Goal: Task Accomplishment & Management: Manage account settings

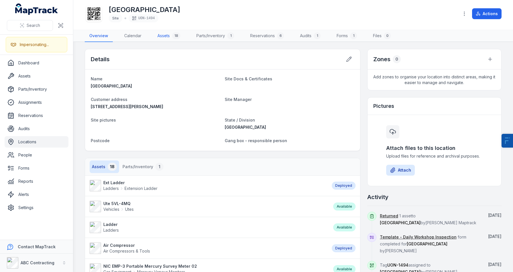
click at [157, 38] on link "Assets 18" at bounding box center [169, 36] width 32 height 12
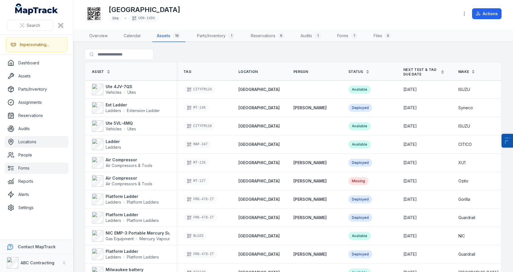
click at [16, 172] on link "Forms" at bounding box center [37, 168] width 64 height 11
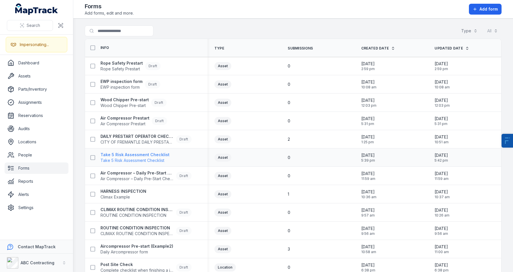
click at [140, 154] on strong "Take 5 Risk Assessment Checklist" at bounding box center [135, 155] width 69 height 6
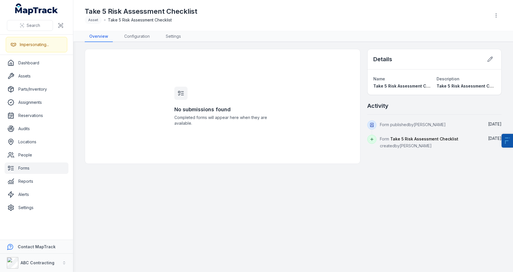
click at [138, 31] on header "Toggle Navigation Take 5 Risk Assessment Checklist Asset Take 5 Risk Assessment…" at bounding box center [293, 15] width 440 height 31
click at [139, 36] on link "Configuration" at bounding box center [137, 36] width 35 height 11
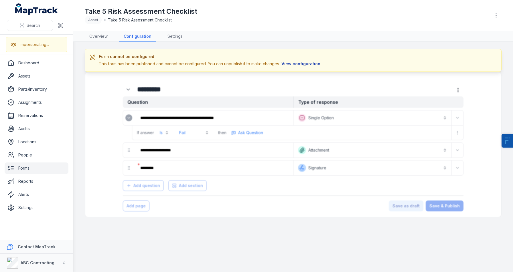
click at [288, 67] on button "View configuration" at bounding box center [301, 64] width 42 height 6
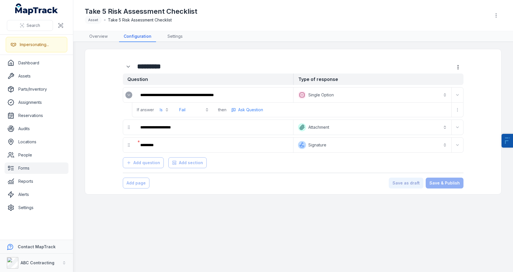
click at [185, 109] on button "Fail" at bounding box center [194, 110] width 37 height 10
click at [358, 99] on div "**********" at bounding box center [293, 102] width 341 height 30
click at [339, 96] on button "**********" at bounding box center [373, 95] width 156 height 13
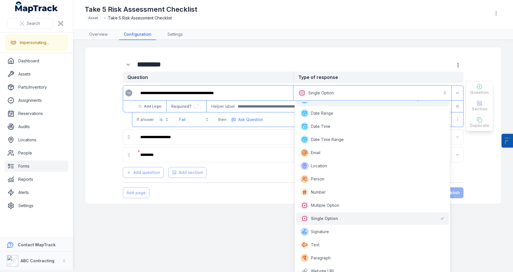
scroll to position [53, 0]
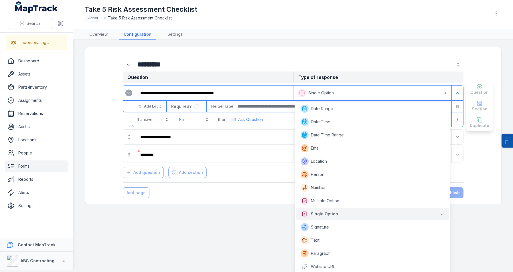
click at [230, 183] on div "**********" at bounding box center [293, 120] width 396 height 135
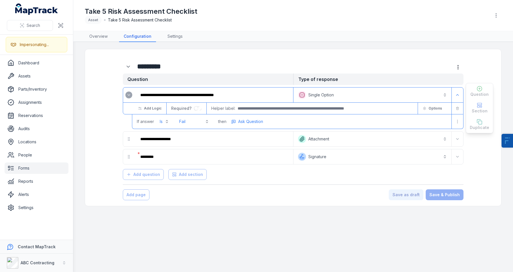
scroll to position [0, 0]
click at [26, 137] on link "Locations" at bounding box center [37, 141] width 64 height 11
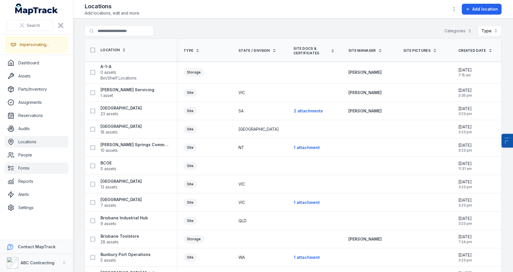
click at [23, 170] on link "Forms" at bounding box center [37, 168] width 64 height 11
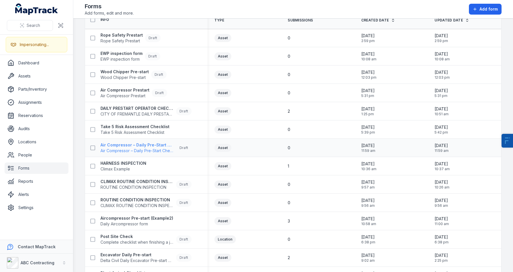
scroll to position [36, 0]
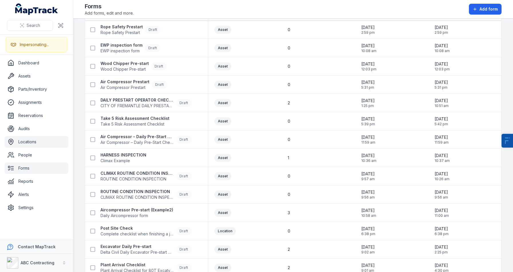
click at [26, 144] on link "Locations" at bounding box center [37, 141] width 64 height 11
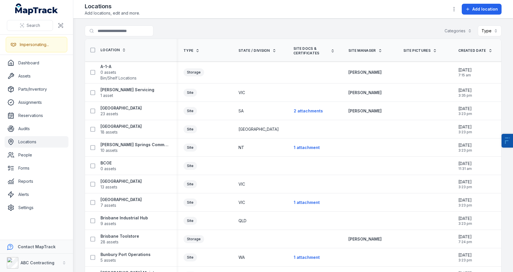
click at [35, 202] on ul "Dashboard Assets Parts/Inventory Assignments Reservations Audits Locations Peop…" at bounding box center [37, 135] width 64 height 156
click at [42, 210] on link "Settings" at bounding box center [37, 207] width 64 height 11
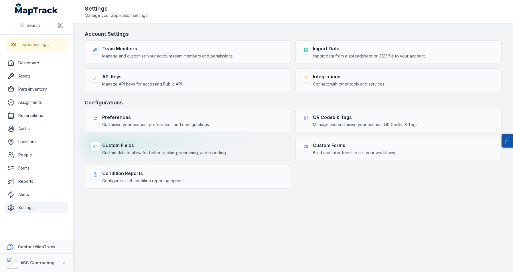
click at [116, 143] on strong "Custom Fields" at bounding box center [164, 145] width 125 height 7
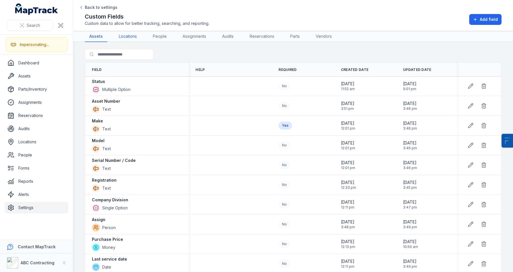
click at [124, 39] on link "Locations" at bounding box center [127, 36] width 27 height 11
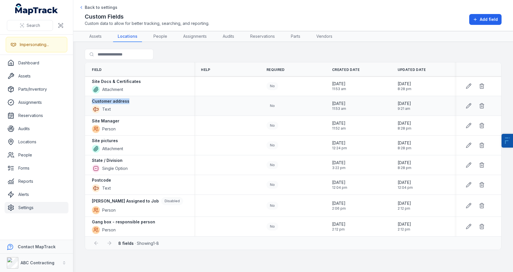
drag, startPoint x: 127, startPoint y: 100, endPoint x: 85, endPoint y: 100, distance: 42.4
click at [85, 100] on div "Customer address Text" at bounding box center [139, 105] width 109 height 19
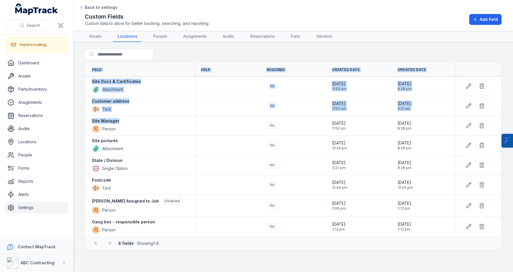
drag, startPoint x: 127, startPoint y: 123, endPoint x: 72, endPoint y: 123, distance: 55.0
click at [72, 123] on div "Search Impersonating... Dashboard Assets Parts/Inventory Assignments Reservatio…" at bounding box center [256, 136] width 513 height 272
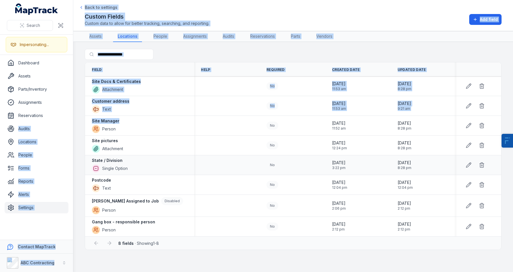
click at [153, 156] on div "State / Division Single Option" at bounding box center [139, 164] width 109 height 19
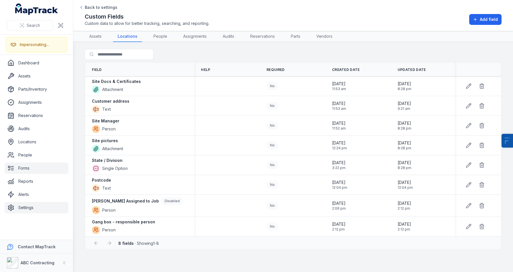
click at [13, 169] on icon at bounding box center [10, 168] width 7 height 7
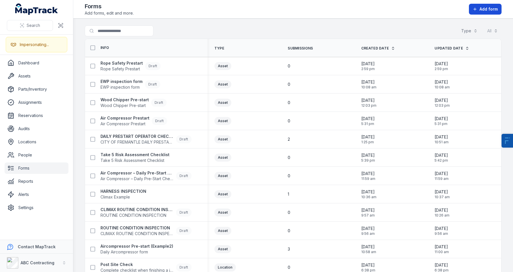
click at [472, 6] on button "Add form" at bounding box center [485, 9] width 33 height 11
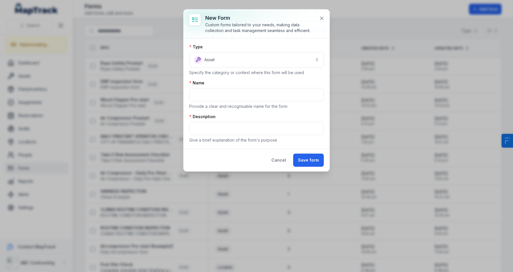
click at [209, 74] on p "Specify the category or context where this form will be used" at bounding box center [256, 73] width 135 height 6
click at [203, 56] on button "Asset *****" at bounding box center [256, 59] width 135 height 15
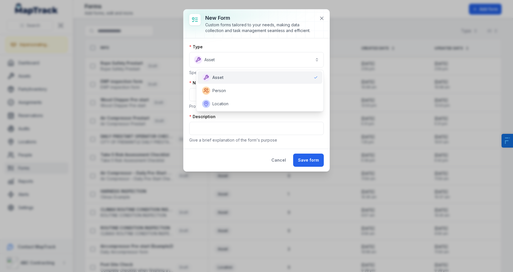
click at [274, 167] on div "New form Custom forms tailored to your needs, making data collection and task m…" at bounding box center [257, 90] width 146 height 162
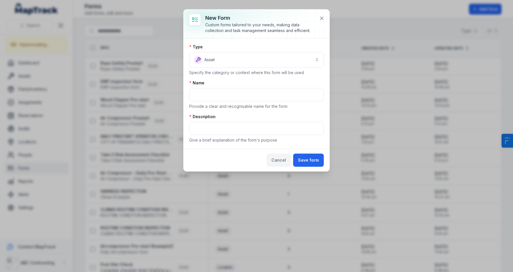
click at [277, 161] on button "Cancel" at bounding box center [279, 160] width 24 height 13
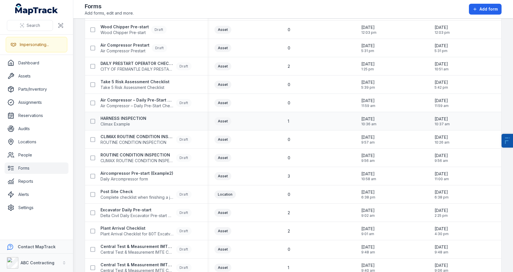
scroll to position [72, 0]
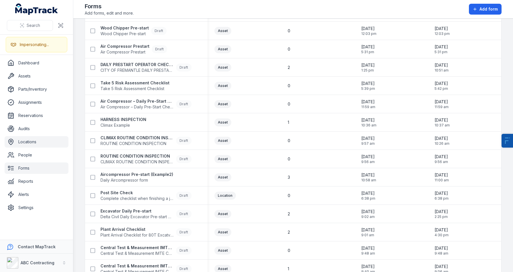
click at [21, 140] on link "Locations" at bounding box center [37, 141] width 64 height 11
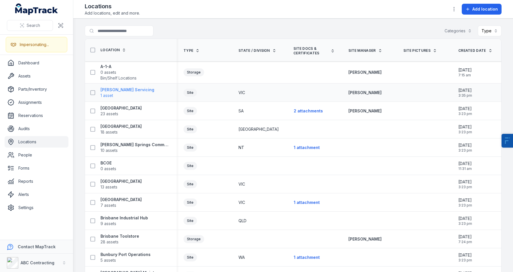
click at [122, 91] on strong "[PERSON_NAME] Servicing" at bounding box center [128, 90] width 54 height 6
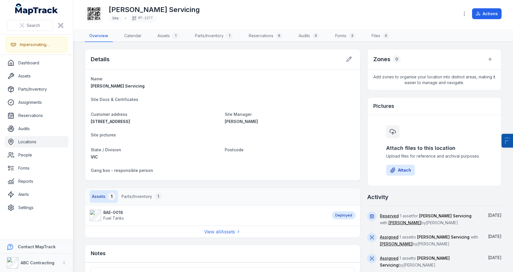
click at [95, 14] on icon at bounding box center [94, 13] width 13 height 13
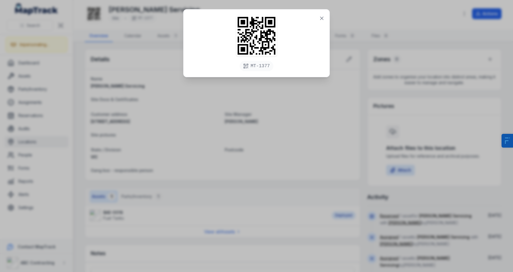
click at [156, 107] on div "MT-1377" at bounding box center [256, 136] width 513 height 272
click at [321, 16] on icon at bounding box center [322, 18] width 6 height 6
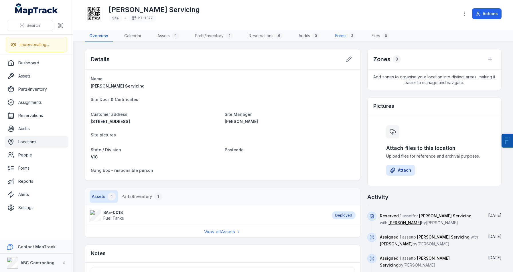
click at [332, 34] on link "Forms 3" at bounding box center [345, 36] width 29 height 12
click at [336, 34] on link "Forms 3" at bounding box center [345, 36] width 29 height 12
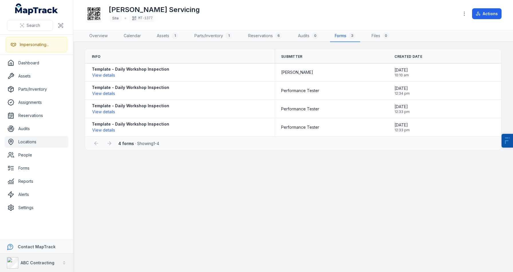
click at [33, 268] on div "ABC Contracting" at bounding box center [31, 262] width 48 height 11
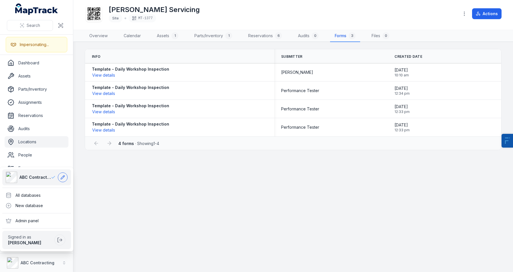
click at [62, 180] on button at bounding box center [63, 178] width 10 height 10
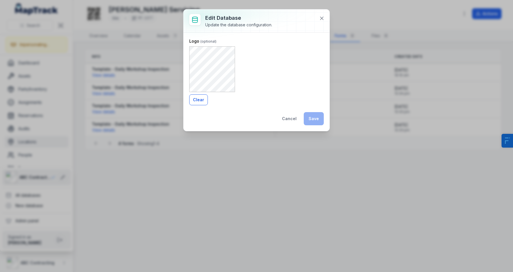
click at [202, 98] on button "Clear" at bounding box center [198, 99] width 19 height 11
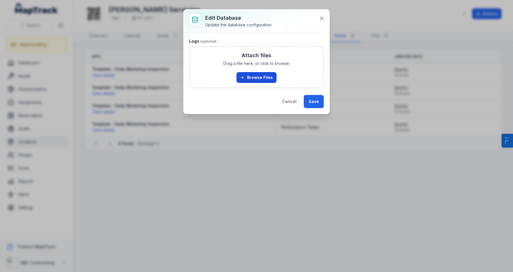
click at [258, 75] on button "Browse Files" at bounding box center [257, 77] width 40 height 11
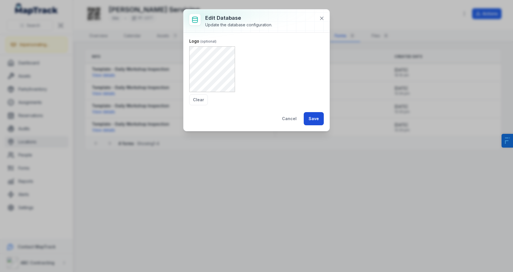
click at [317, 114] on button "Save" at bounding box center [314, 118] width 20 height 13
